Goal: Task Accomplishment & Management: Manage account settings

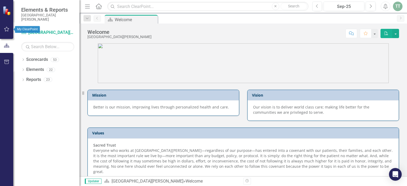
click at [8, 28] on icon "button" at bounding box center [7, 29] width 6 height 4
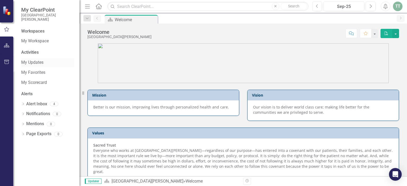
click at [33, 63] on link "My Updates" at bounding box center [47, 63] width 53 height 6
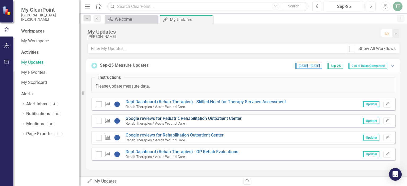
click at [153, 118] on link "Google reviews for Pediatric Rehabilitation Outpatient Center" at bounding box center [184, 118] width 116 height 5
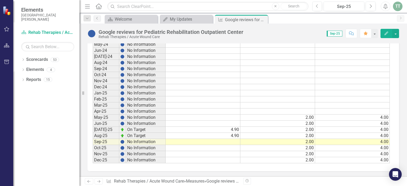
scroll to position [224, 0]
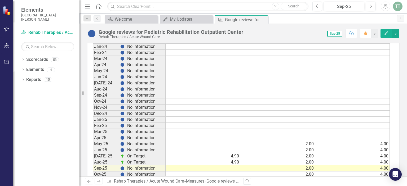
click at [228, 168] on td at bounding box center [203, 169] width 75 height 6
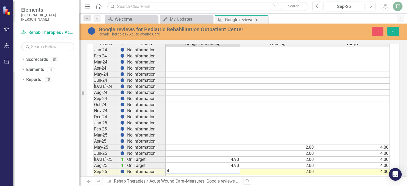
scroll to position [227, 0]
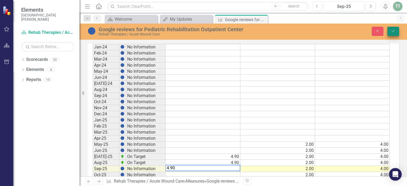
type textarea "4.90"
click at [392, 29] on icon "Save" at bounding box center [393, 31] width 5 height 4
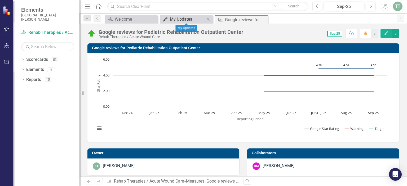
click at [185, 18] on div "My Updates" at bounding box center [187, 19] width 35 height 7
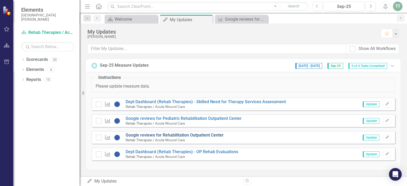
click at [157, 134] on link "Google reviews for Rehabilitation Outpatient Center" at bounding box center [175, 135] width 98 height 5
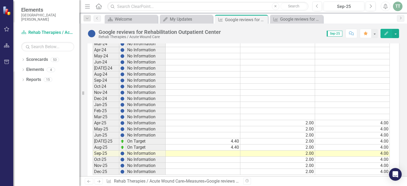
scroll to position [250, 0]
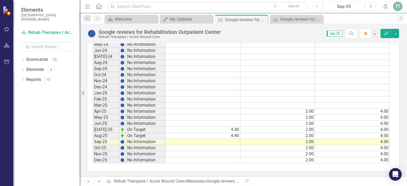
click at [226, 139] on td at bounding box center [203, 142] width 75 height 6
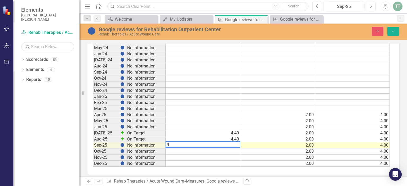
scroll to position [253, 0]
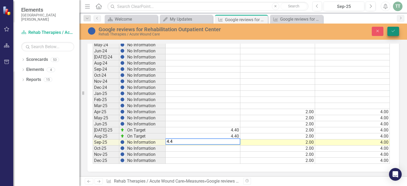
type textarea "4.4"
click at [394, 31] on icon "Save" at bounding box center [393, 31] width 5 height 4
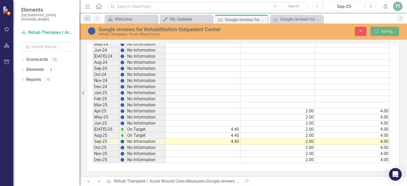
scroll to position [250, 0]
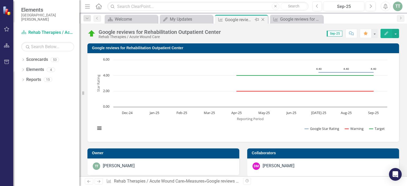
click at [243, 20] on div "Google reviews for Rehabilitation Outpatient Center" at bounding box center [239, 19] width 28 height 7
click at [188, 18] on div "My Updates" at bounding box center [187, 19] width 35 height 7
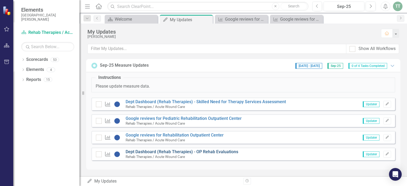
click at [147, 151] on link "Dept Dashboard (Rehab Therapies) - OP Rehab Evaluations" at bounding box center [182, 151] width 113 height 5
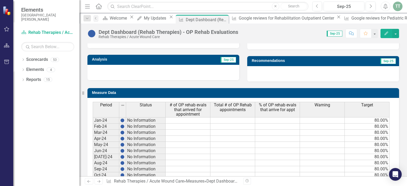
scroll to position [238, 0]
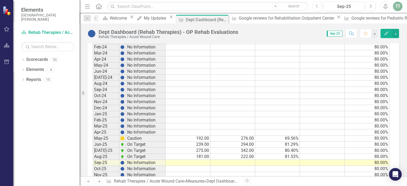
click at [198, 161] on td at bounding box center [188, 163] width 45 height 6
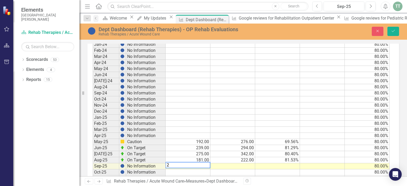
scroll to position [241, 0]
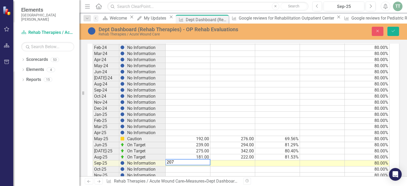
click at [240, 161] on td at bounding box center [232, 164] width 45 height 6
type textarea "263"
click at [93, 165] on div "Period Status # of OP rehab evals that arrived for appointment Total # of OP Re…" at bounding box center [93, 104] width 0 height 162
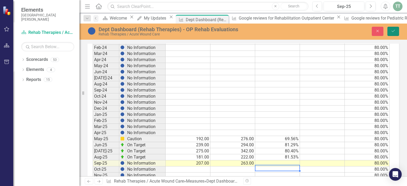
click at [393, 33] on button "Save" at bounding box center [393, 31] width 12 height 9
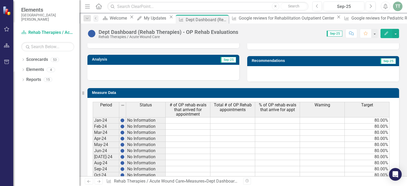
scroll to position [259, 0]
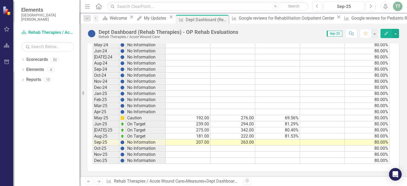
click at [292, 142] on td at bounding box center [277, 143] width 45 height 6
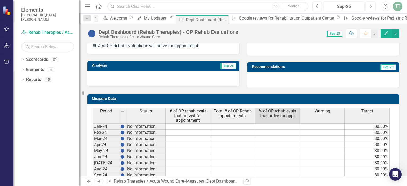
scroll to position [232, 0]
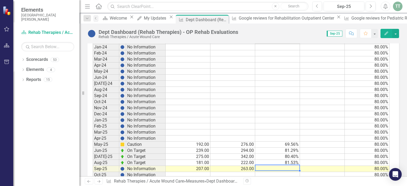
click at [277, 155] on td "80.40%" at bounding box center [277, 157] width 45 height 6
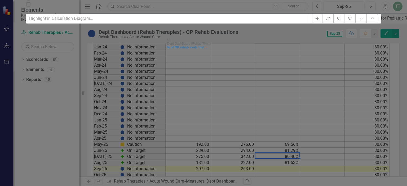
click at [31, 8] on icon "Close" at bounding box center [28, 10] width 5 height 4
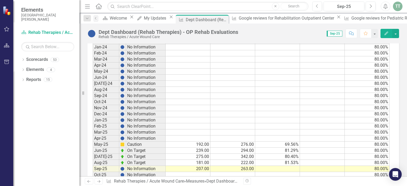
scroll to position [259, 0]
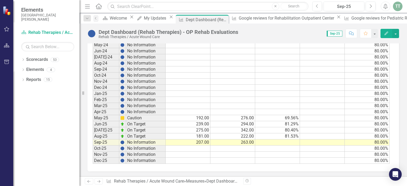
click at [290, 141] on td at bounding box center [277, 143] width 45 height 6
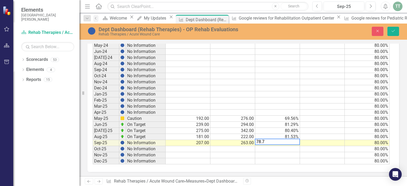
type textarea "78.71"
click at [395, 30] on icon "Save" at bounding box center [393, 31] width 5 height 4
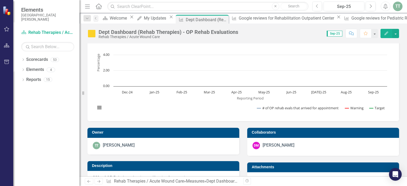
scroll to position [0, 0]
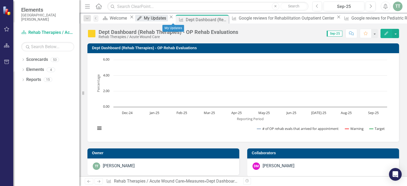
click at [168, 19] on div "My Updates" at bounding box center [156, 18] width 24 height 7
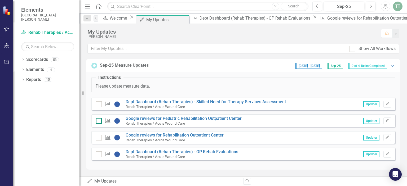
click at [100, 120] on div at bounding box center [99, 121] width 6 height 6
click at [99, 120] on input "checkbox" at bounding box center [97, 119] width 3 height 3
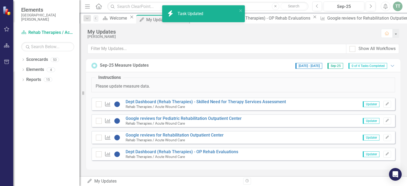
checkbox input "true"
click at [100, 136] on div at bounding box center [99, 138] width 6 height 6
click at [99, 136] on input "checkbox" at bounding box center [97, 136] width 3 height 3
checkbox input "true"
click at [99, 155] on div at bounding box center [99, 155] width 6 height 6
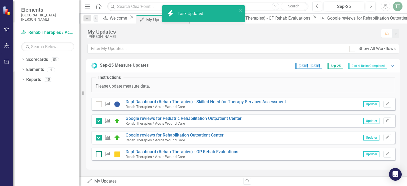
click at [99, 155] on input "checkbox" at bounding box center [97, 153] width 3 height 3
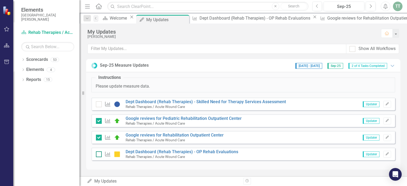
checkbox input "true"
click at [215, 174] on div "Sep-25 Measure Updates [DATE] - [DATE] Sep-25 3 of 4 Tasks Completed Expanded I…" at bounding box center [242, 117] width 327 height 117
click at [397, 7] on div "TT" at bounding box center [398, 7] width 10 height 10
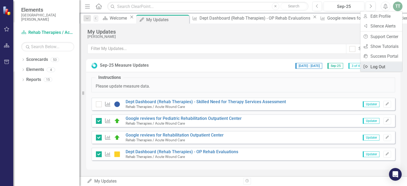
click at [378, 66] on link "Logout Log Out" at bounding box center [381, 67] width 42 height 10
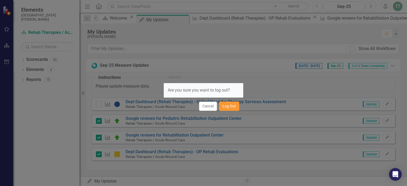
click at [232, 104] on button "Log Out" at bounding box center [229, 106] width 20 height 9
